Goal: Transaction & Acquisition: Purchase product/service

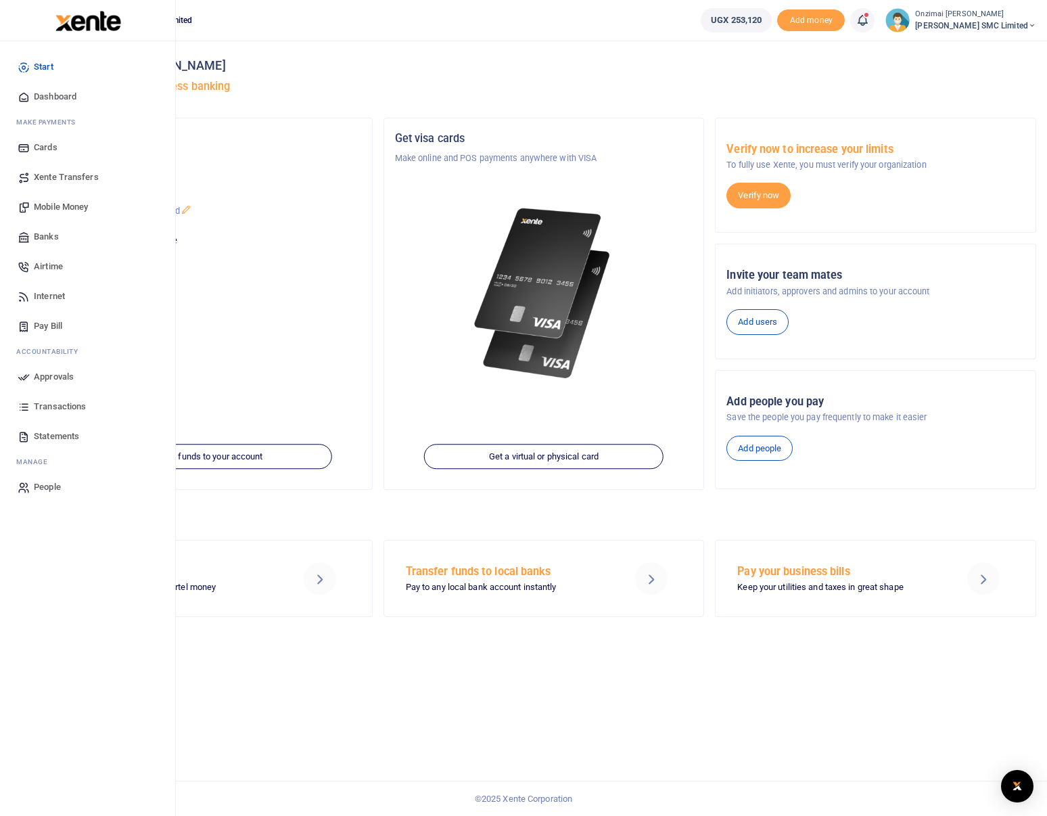
click at [64, 204] on span "Mobile Money" at bounding box center [61, 207] width 54 height 14
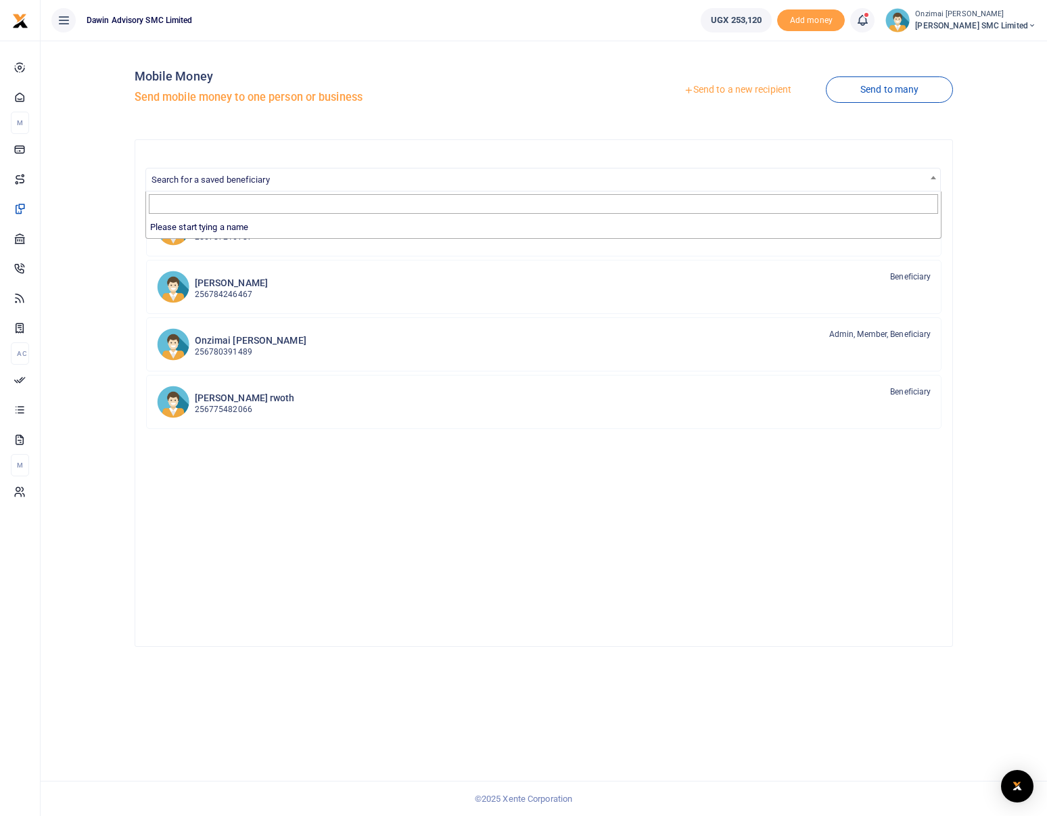
click at [588, 168] on span "Search for a saved beneficiary" at bounding box center [543, 178] width 795 height 21
type input "0750300290"
click at [693, 89] on link "Send to a new recipient" at bounding box center [737, 90] width 176 height 24
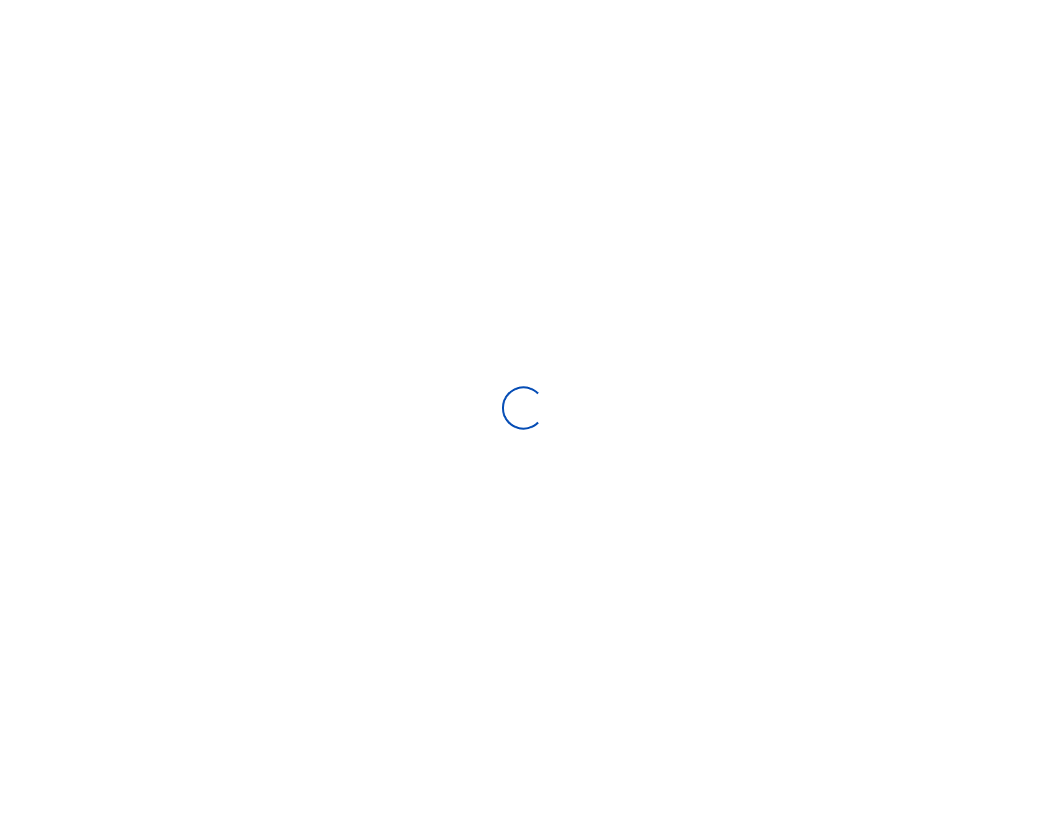
select select "Loading bundles"
select select
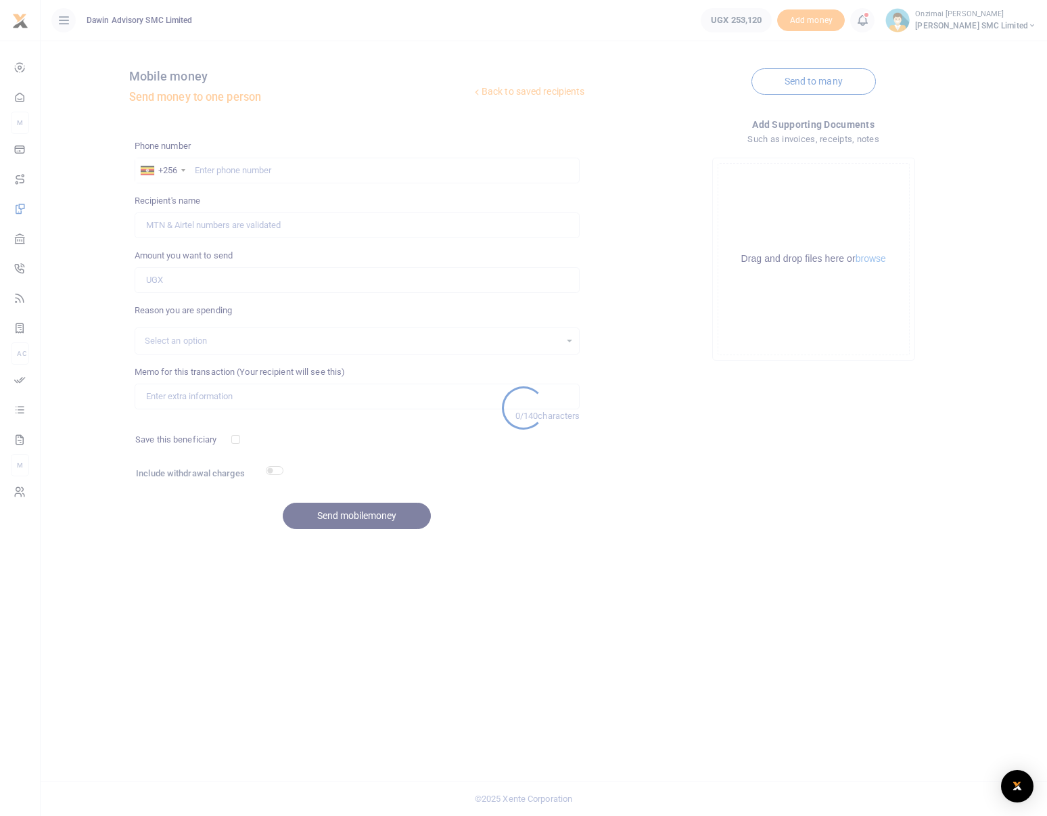
click at [235, 172] on div at bounding box center [523, 408] width 1047 height 816
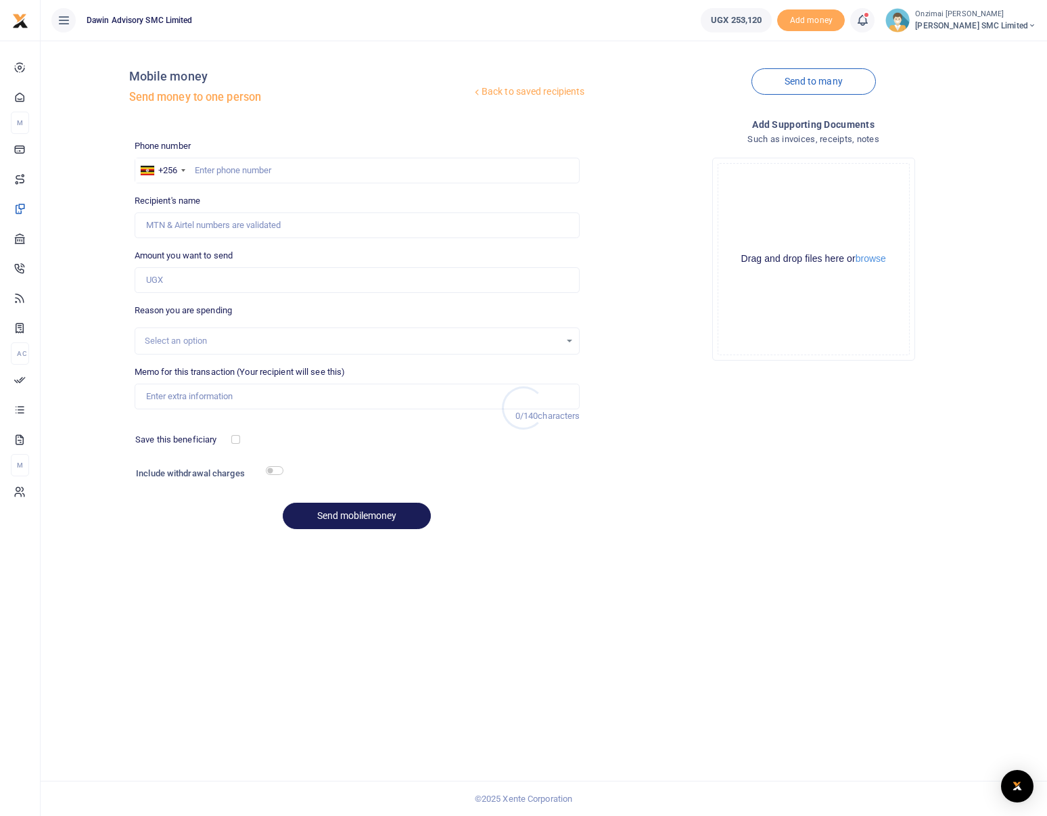
click at [233, 167] on div at bounding box center [523, 408] width 1047 height 816
click at [253, 166] on input "text" at bounding box center [358, 171] width 446 height 26
type input "0750300290"
type input "[PERSON_NAME]"
type input "0750300290"
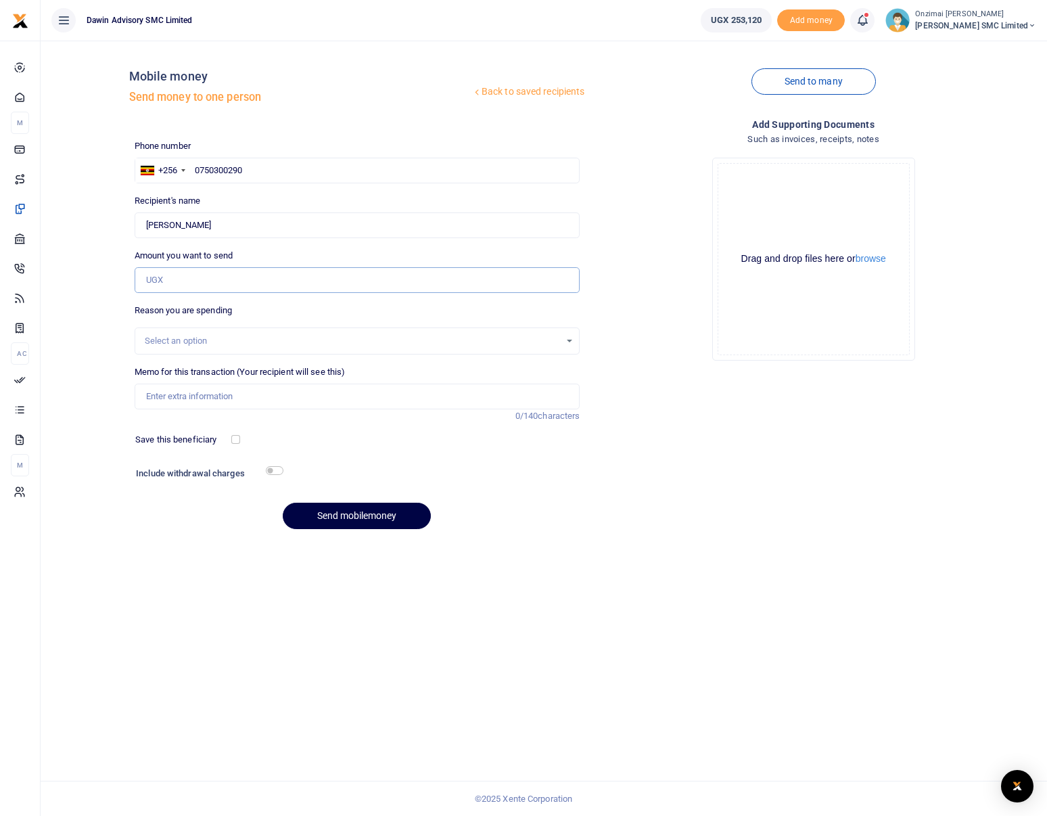
click at [178, 282] on input "Amount you want to send" at bounding box center [358, 280] width 446 height 26
type input "115,000"
click at [191, 340] on div "Select an option" at bounding box center [353, 341] width 416 height 14
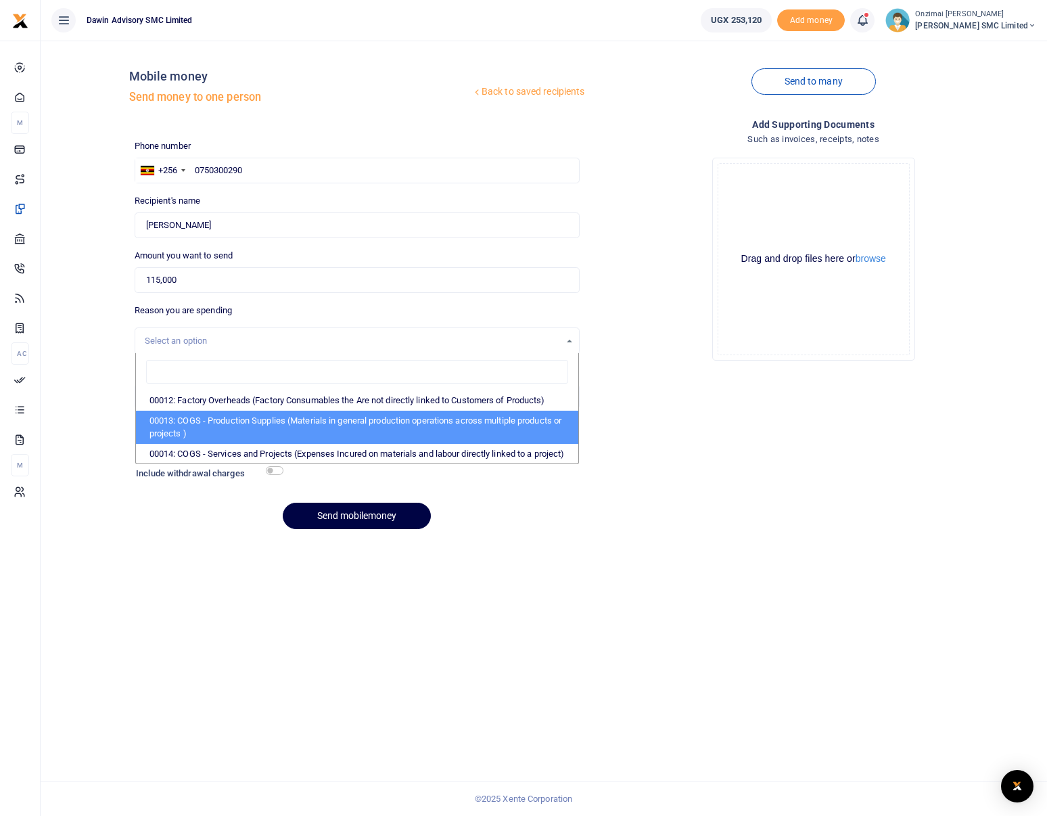
click at [204, 423] on li "00013: COGS - Production Supplies (Materials in general production operations a…" at bounding box center [357, 426] width 443 height 33
select select "5380"
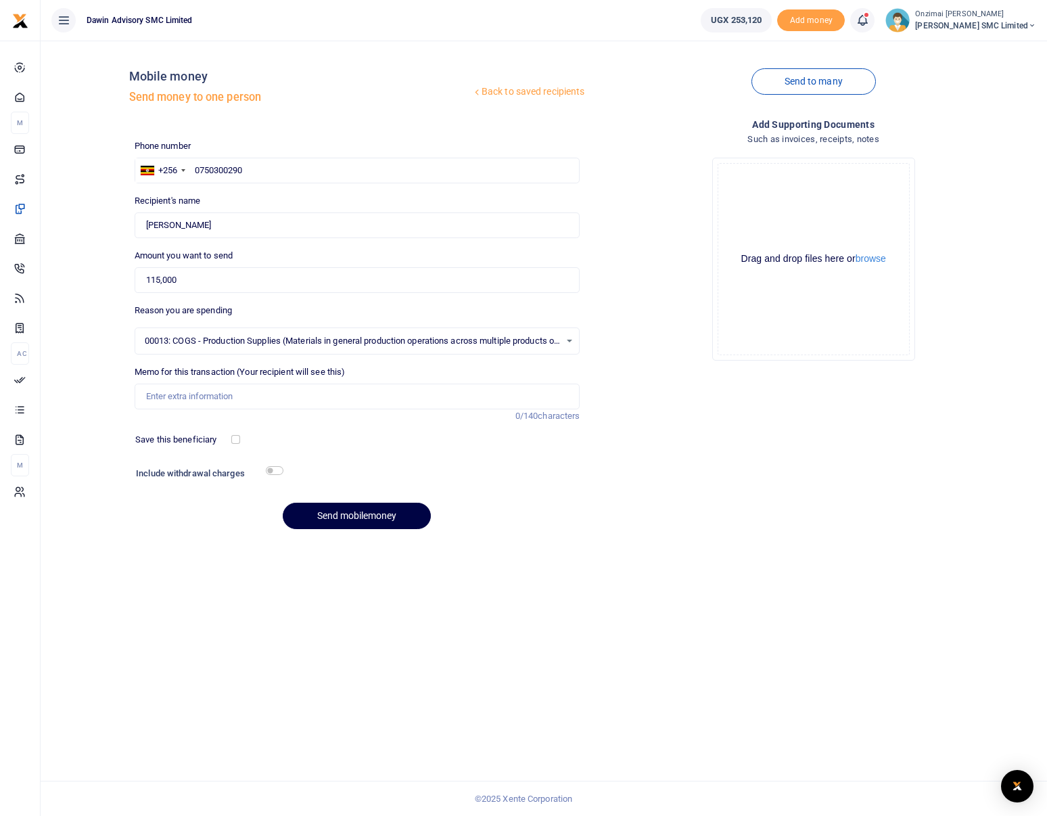
click at [250, 335] on span "00013: COGS - Production Supplies (Materials in general production operations a…" at bounding box center [353, 341] width 416 height 14
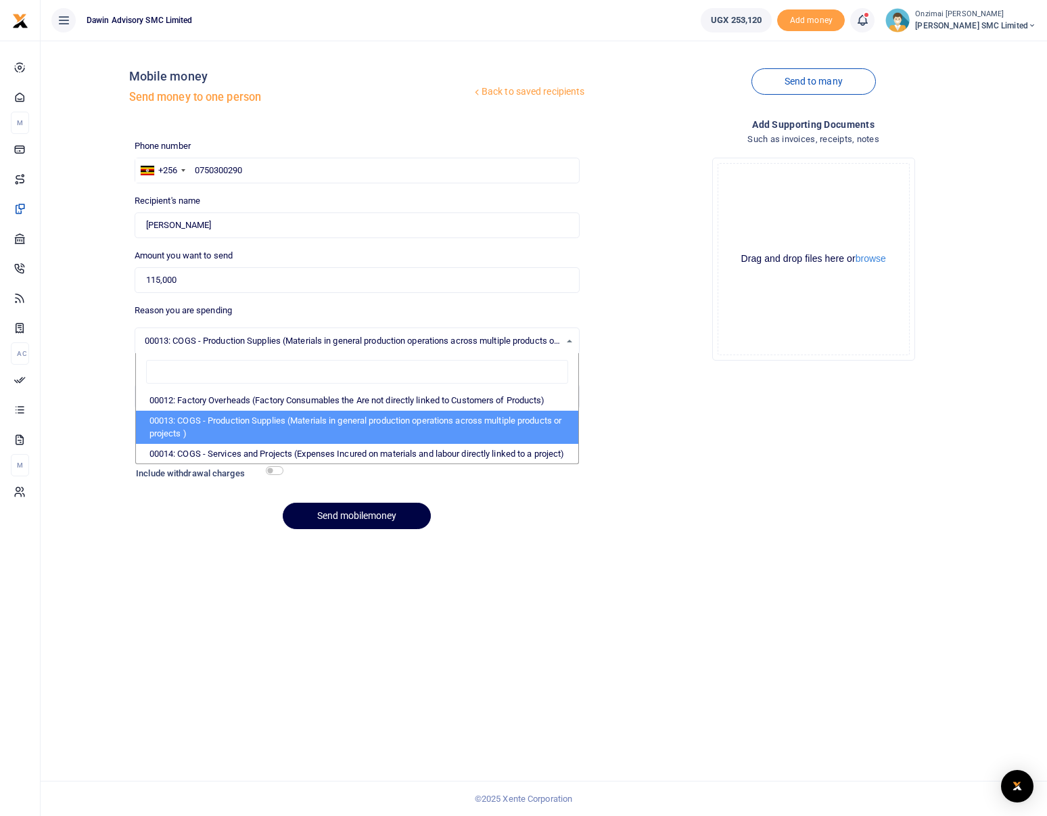
click at [196, 427] on li "00013: COGS - Production Supplies (Materials in general production operations a…" at bounding box center [357, 426] width 443 height 33
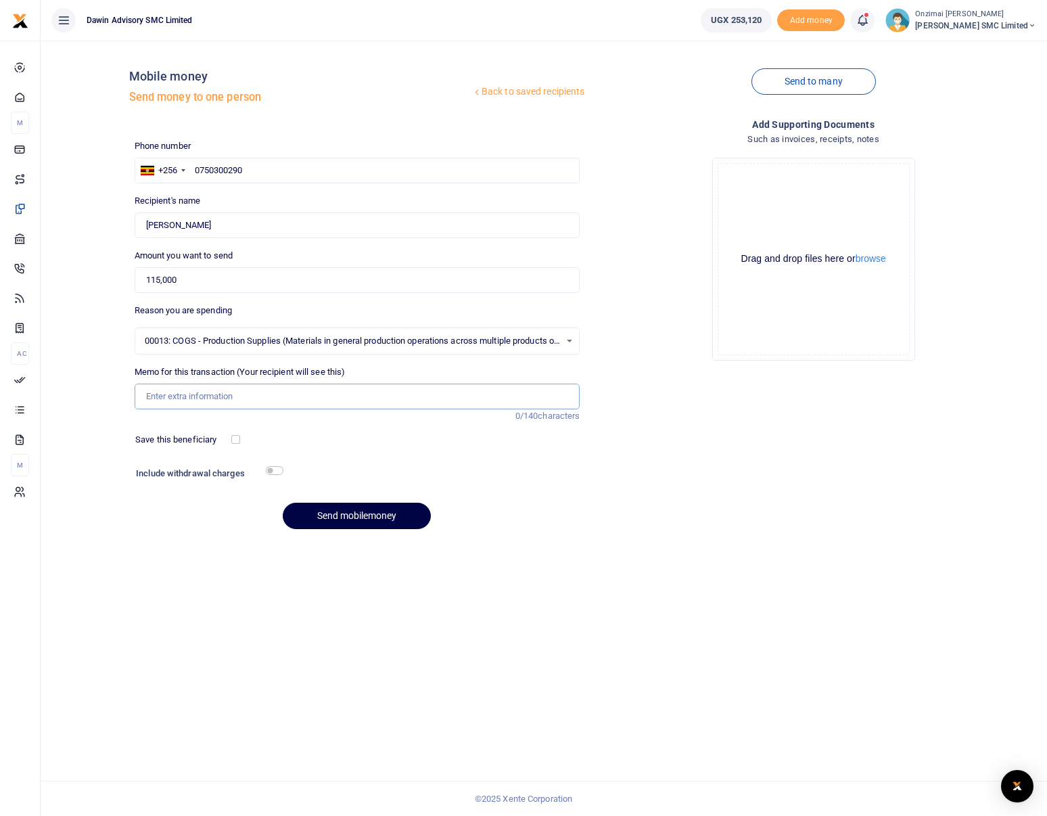
click at [186, 396] on input "Memo for this transaction (Your recipient will see this)" at bounding box center [358, 396] width 446 height 26
type input "Being Payment to Milembe Hardware for Thinner 20 ltrs"
click at [343, 517] on button "Send mobilemoney" at bounding box center [357, 515] width 148 height 26
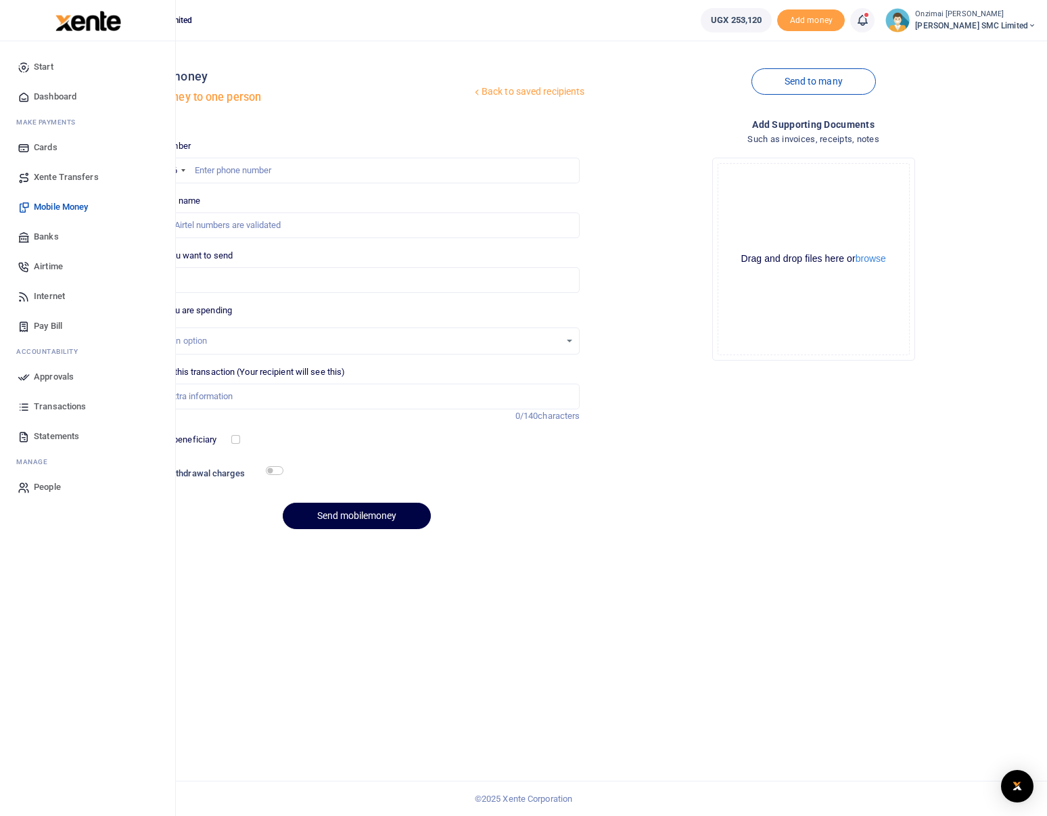
click at [65, 376] on span "Approvals" at bounding box center [54, 377] width 40 height 14
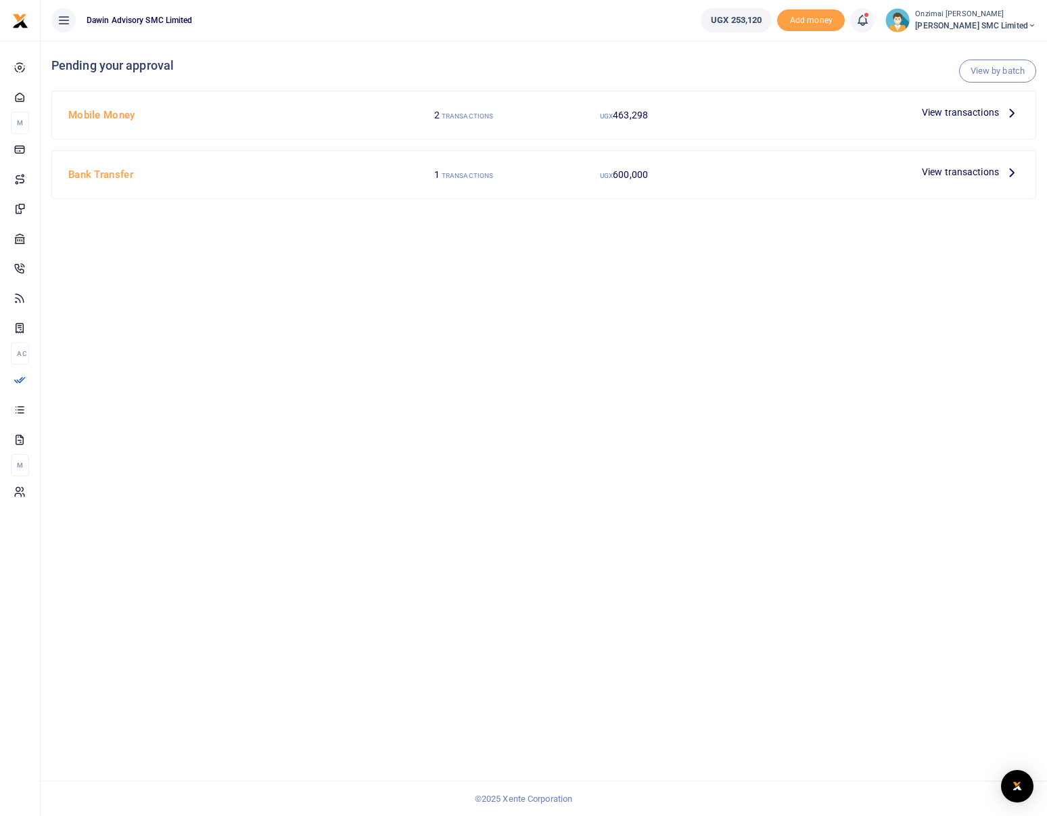
click at [943, 114] on span "View transactions" at bounding box center [960, 112] width 77 height 15
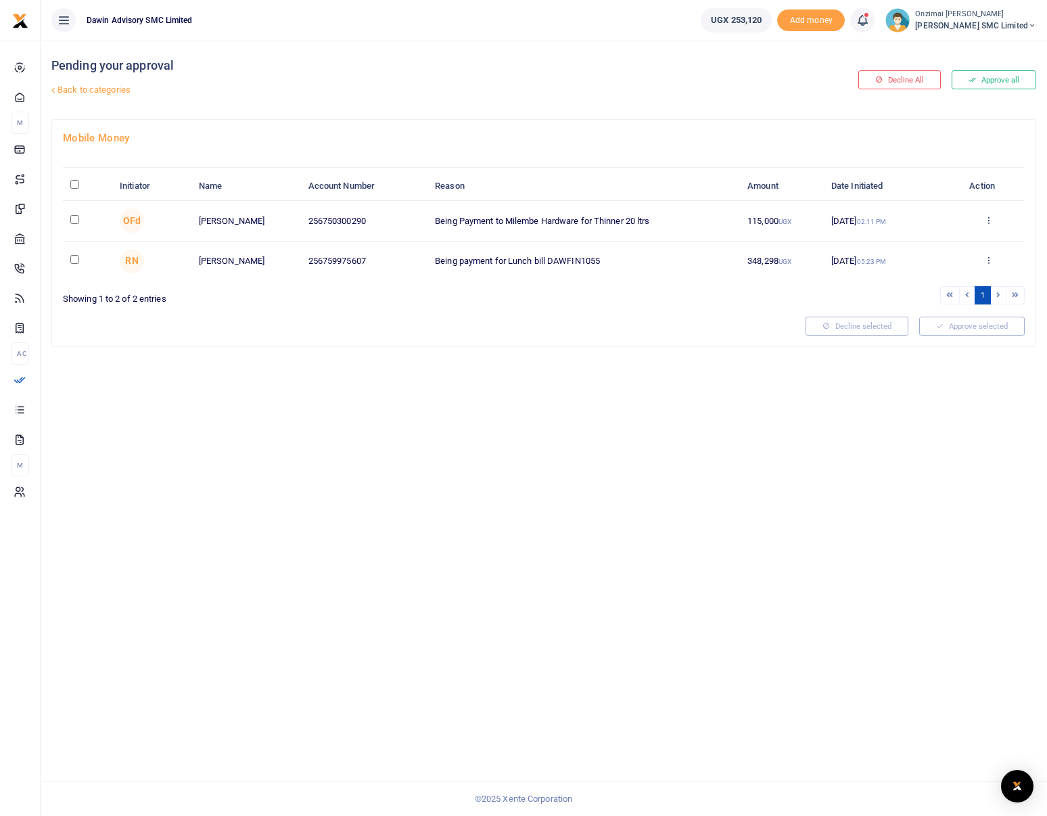
click at [74, 222] on input "checkbox" at bounding box center [74, 219] width 9 height 9
checkbox input "true"
click at [964, 326] on button "Approve selected (1)" at bounding box center [967, 325] width 115 height 19
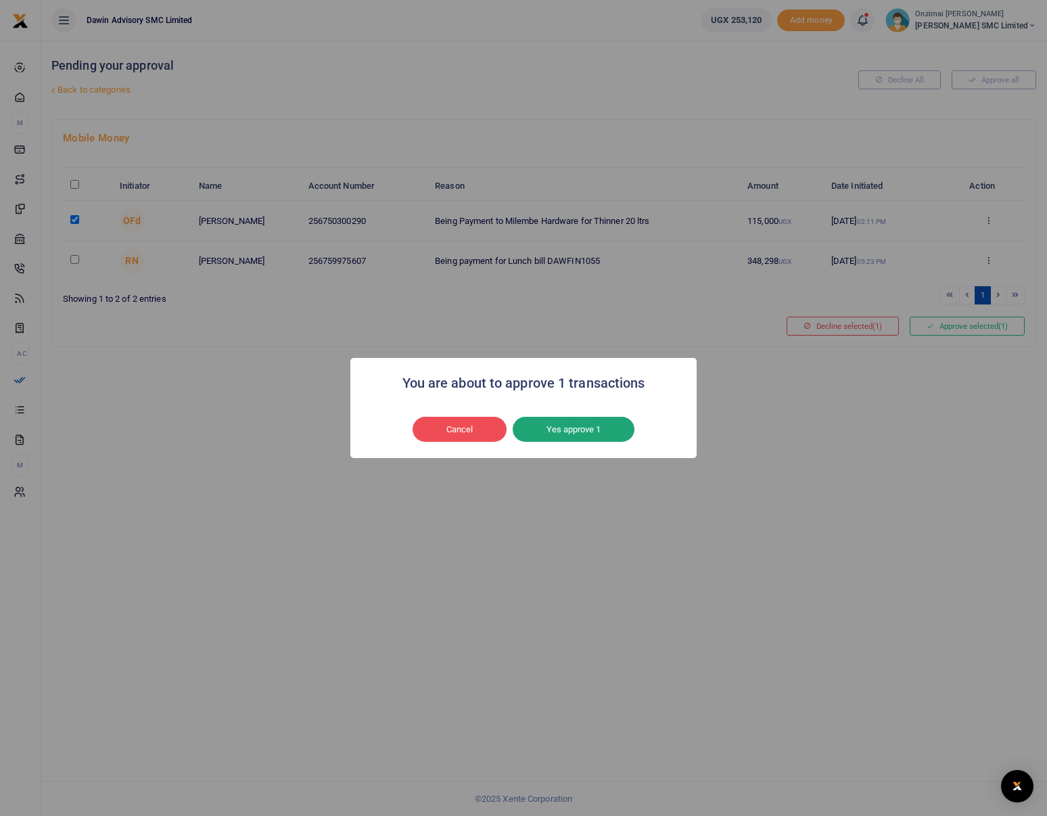
click at [586, 427] on button "Yes approve 1" at bounding box center [574, 430] width 122 height 26
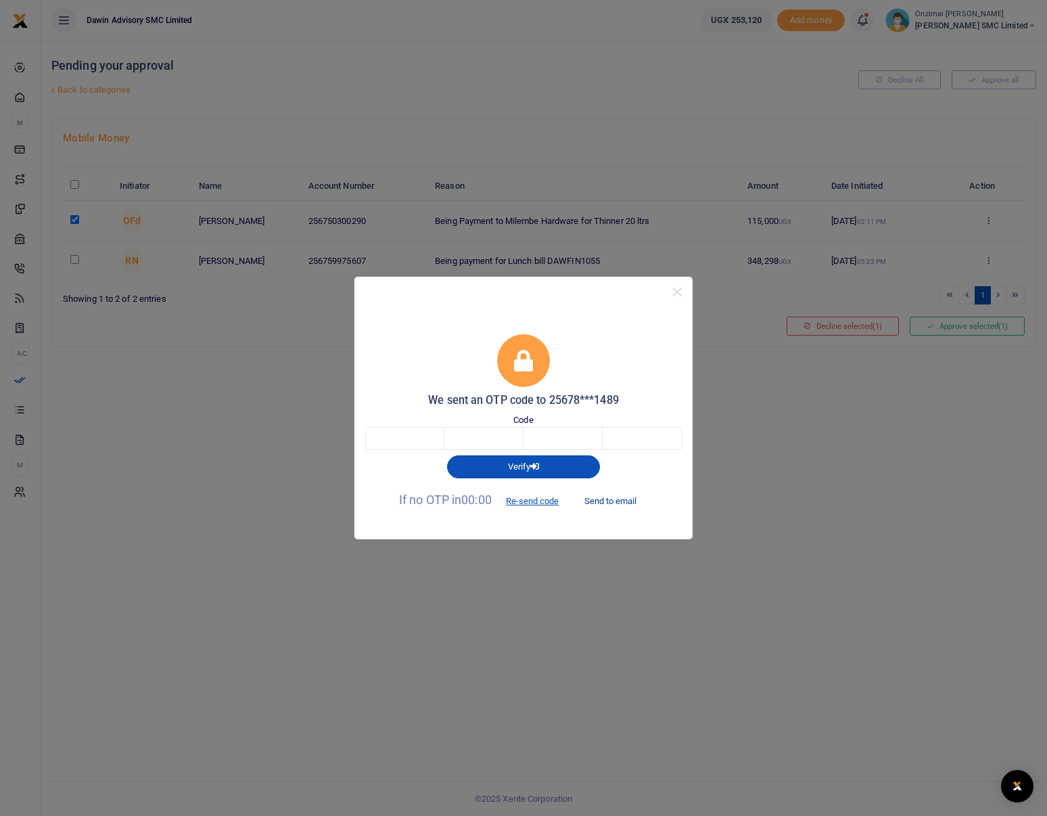
click at [607, 501] on button "Send to email" at bounding box center [610, 500] width 75 height 23
click at [442, 438] on input "text" at bounding box center [404, 438] width 79 height 23
type input "8"
type input "3"
type input "9"
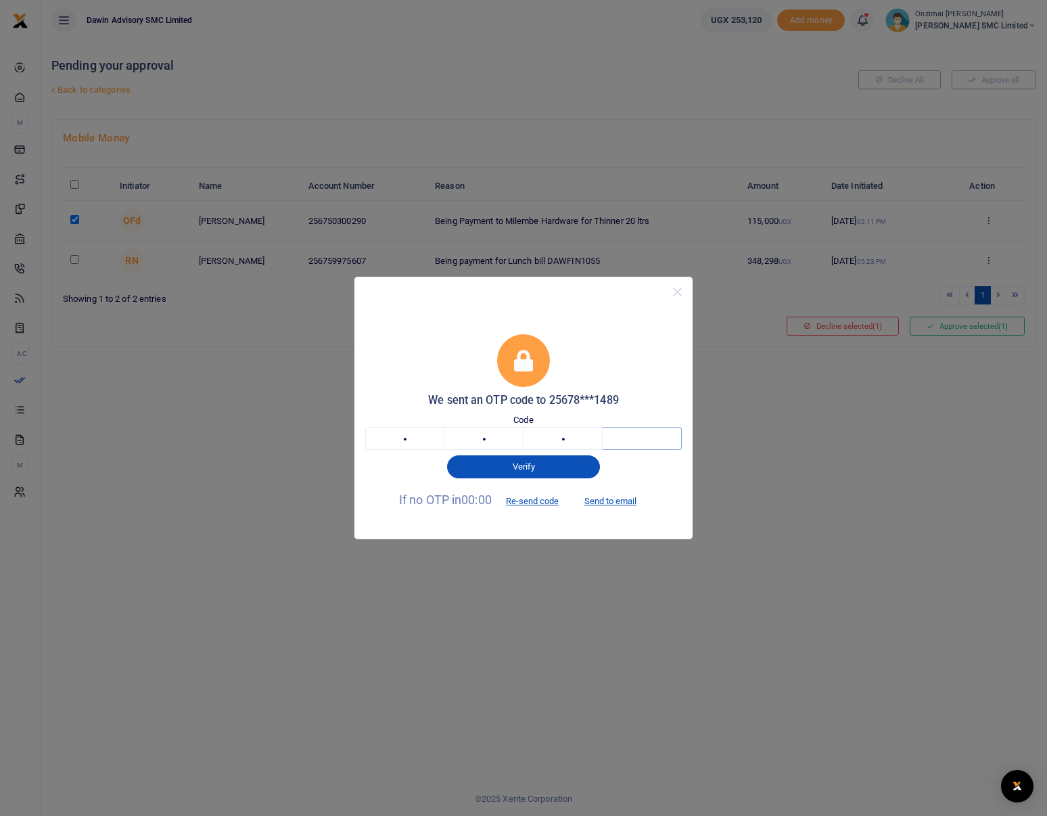
type input "1"
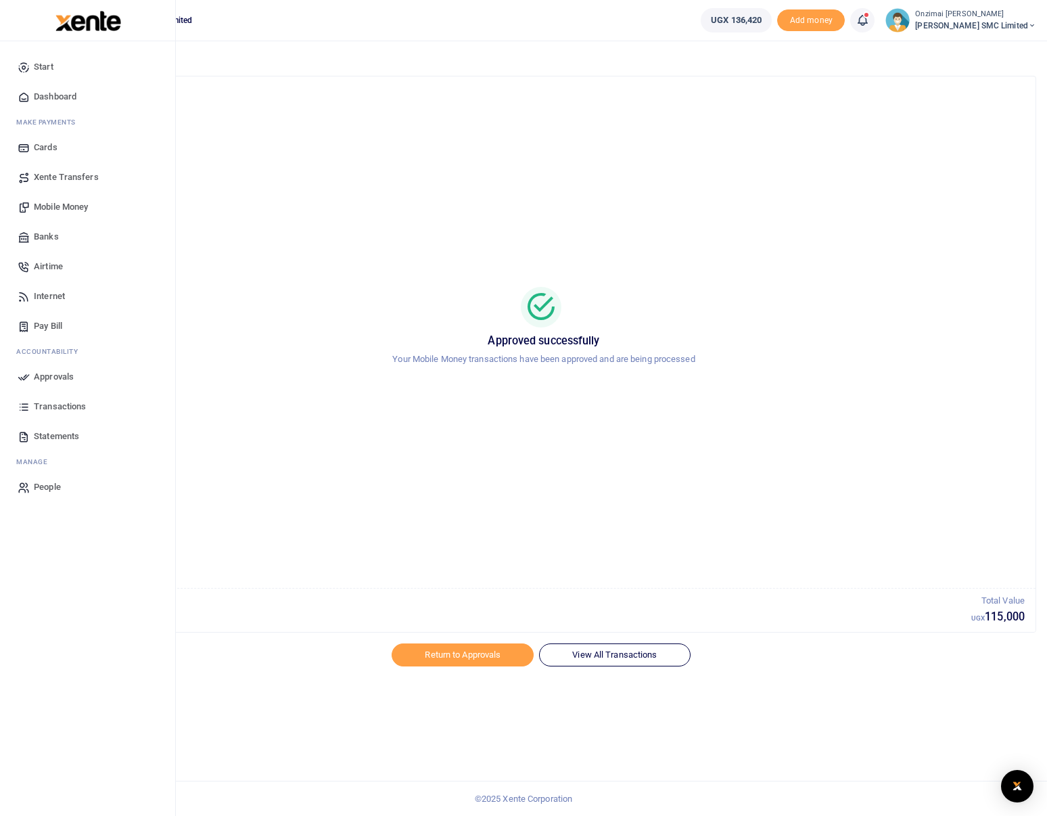
click at [62, 208] on span "Mobile Money" at bounding box center [61, 207] width 54 height 14
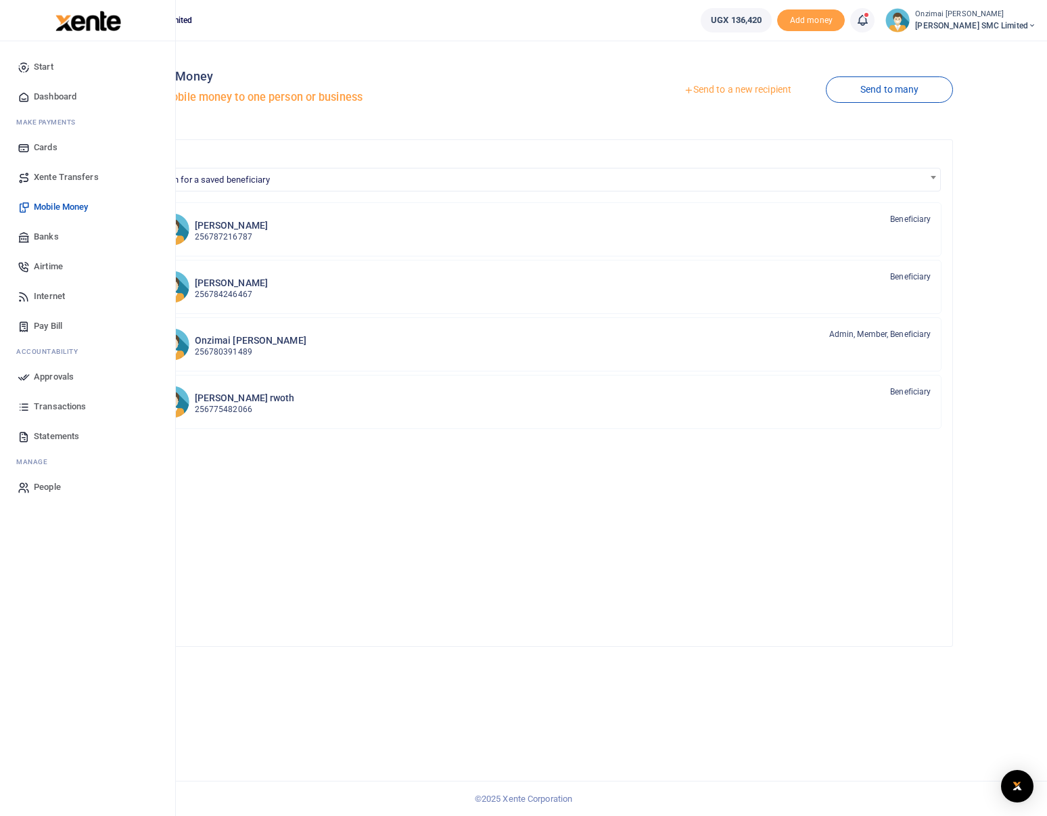
click at [68, 211] on span "Mobile Money" at bounding box center [61, 207] width 54 height 14
click at [60, 99] on span "Dashboard" at bounding box center [55, 97] width 43 height 14
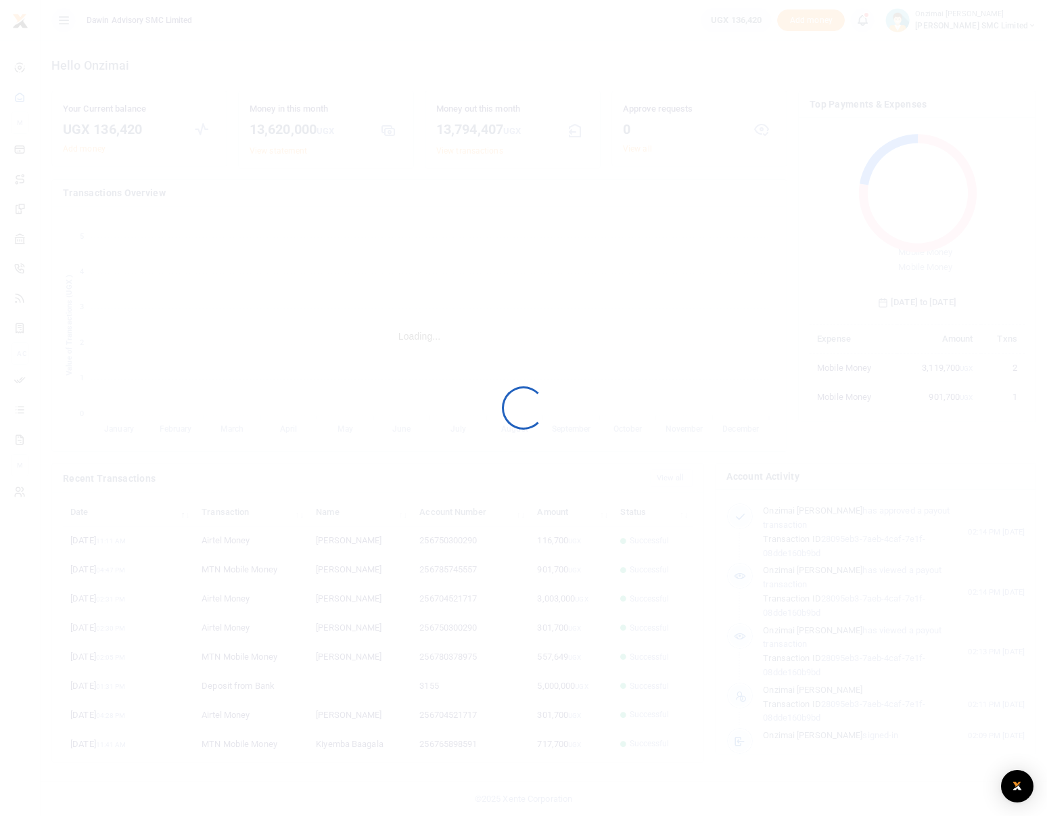
scroll to position [180, 205]
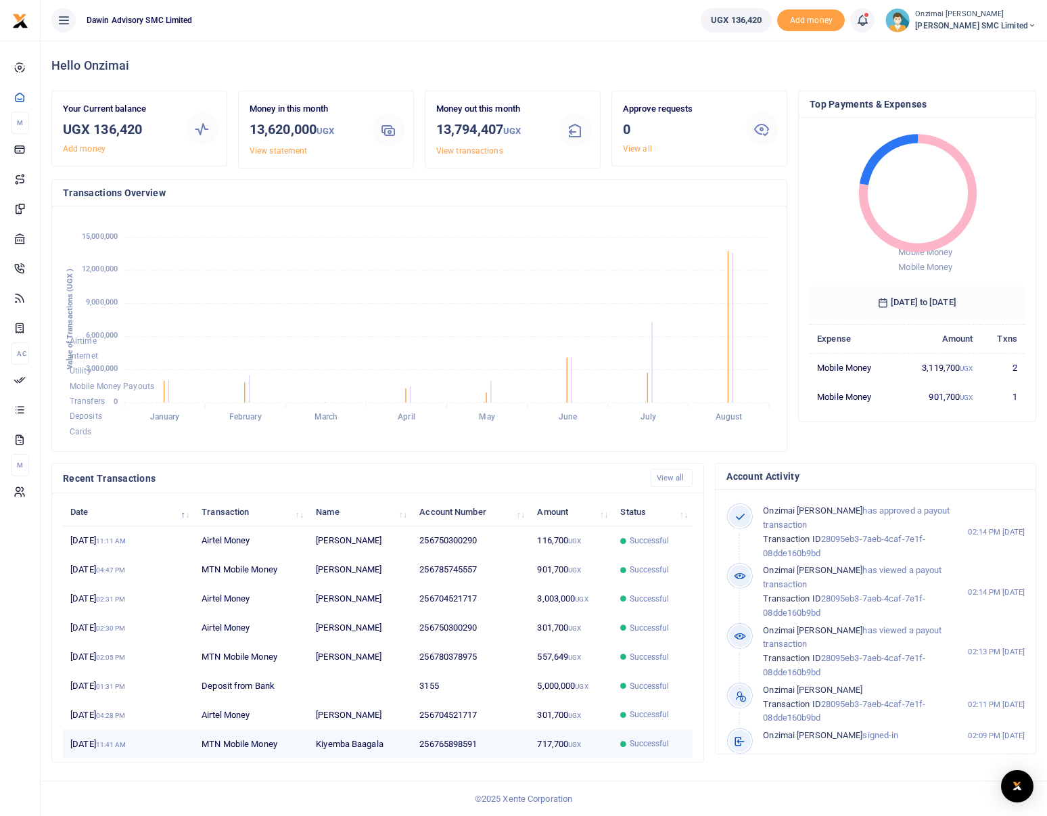
click at [370, 745] on td "Kiyemba Baagala" at bounding box center [359, 743] width 103 height 28
